Goal: Information Seeking & Learning: Learn about a topic

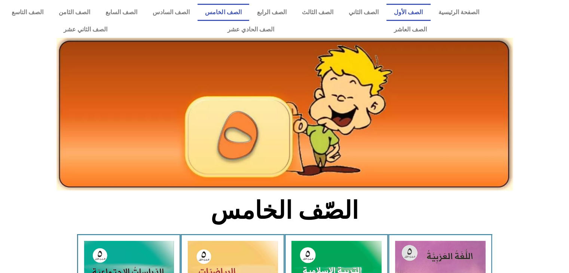
click at [421, 12] on link "الصف الأول" at bounding box center [408, 12] width 44 height 17
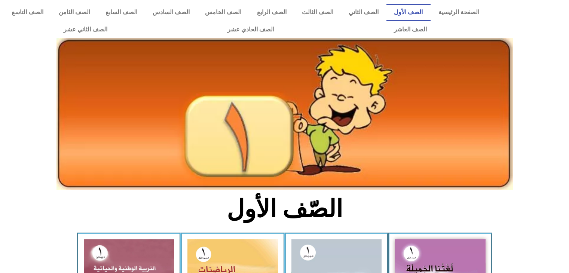
scroll to position [120, 0]
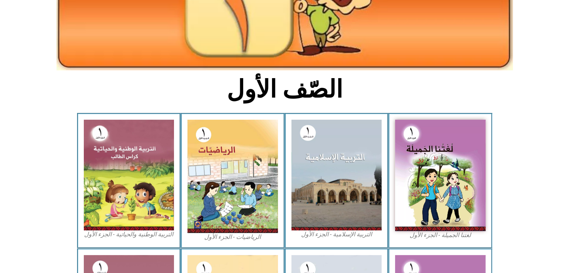
click at [127, 150] on img at bounding box center [129, 175] width 90 height 111
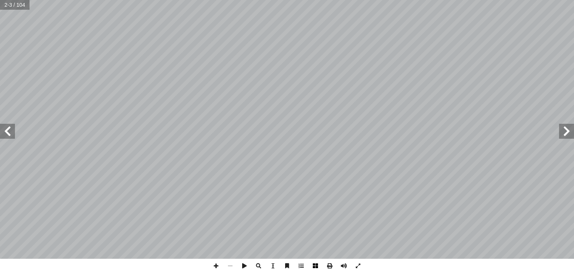
click at [318, 261] on span at bounding box center [315, 266] width 14 height 14
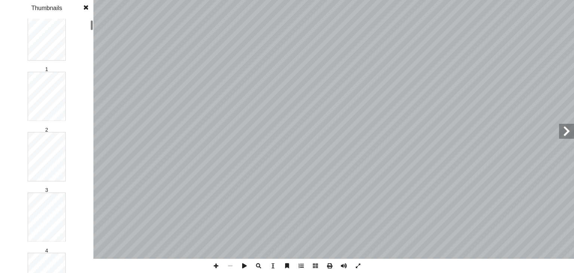
click at [89, 28] on div "1 2 3 4 5 6 7 8 9 10 11 12 13 14 15 16 17 18 19 20 21 22 23 24 25 26 27 28 29 3…" at bounding box center [46, 146] width 93 height 254
click at [94, 80] on div "قررت وزارة التربية والتعليم في دولة [GEOGRAPHIC_DATA] [DATE] / ٠١٨ ٢ من العام ا…" at bounding box center [287, 136] width 574 height 273
